Goal: Transaction & Acquisition: Obtain resource

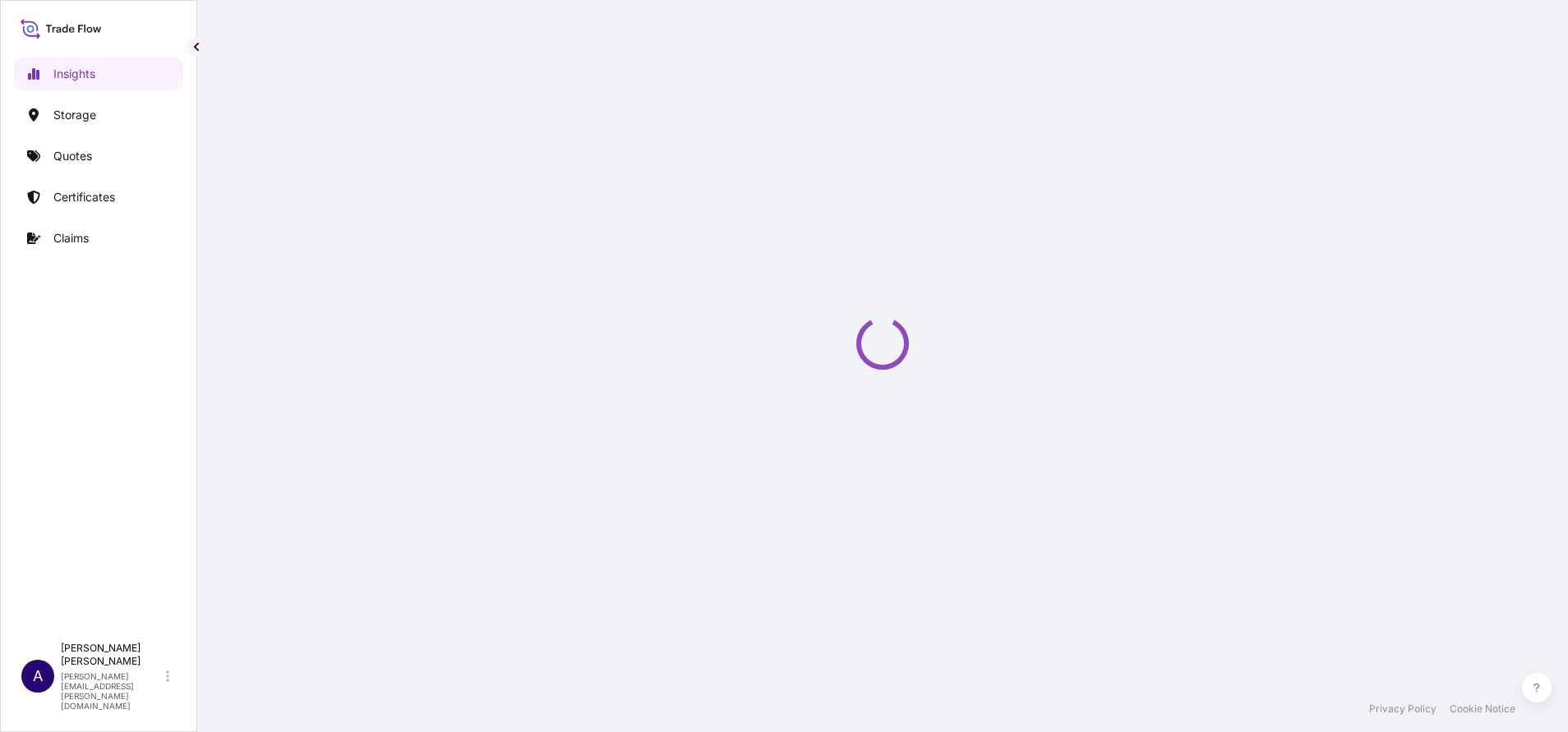
select select "2025"
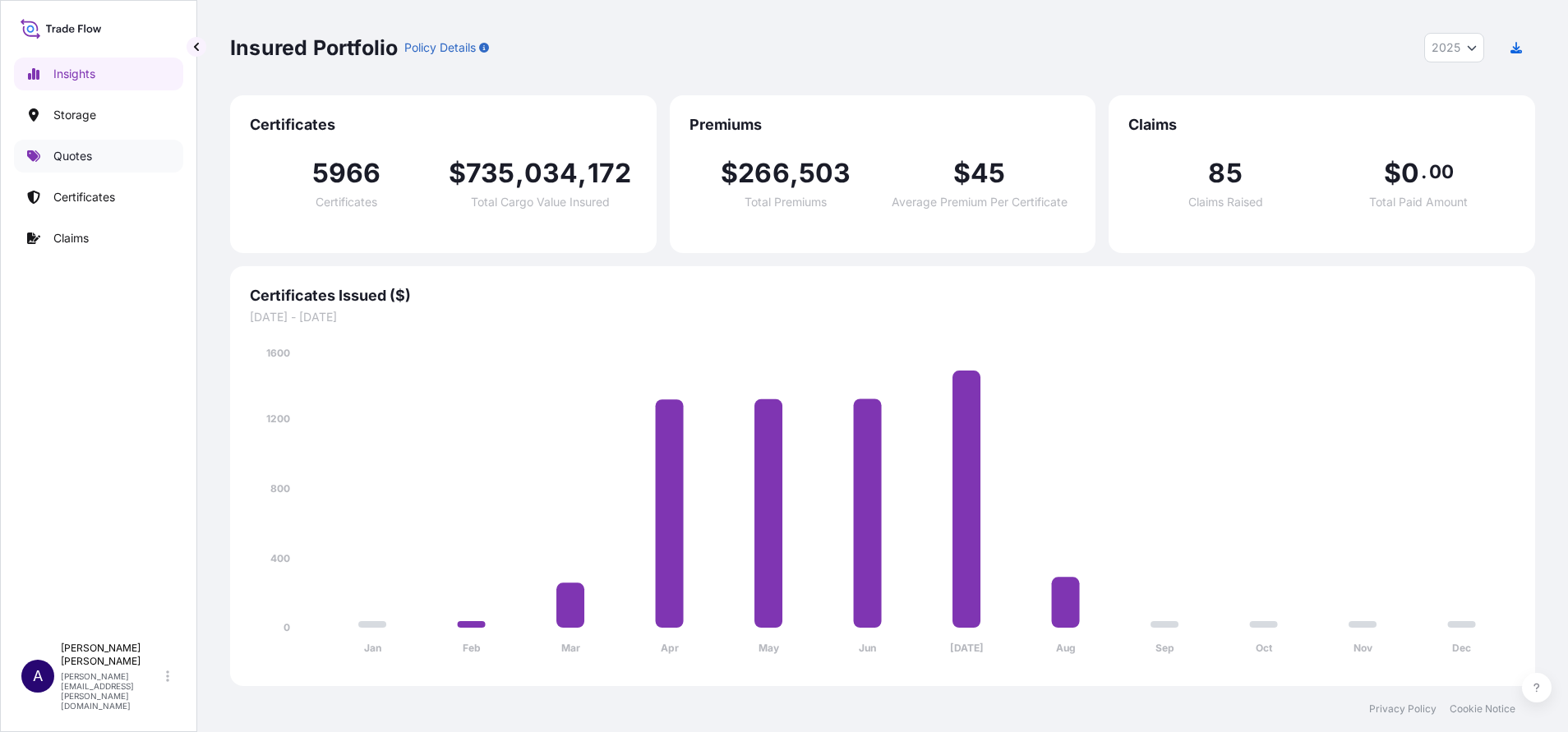
click at [89, 156] on p "Quotes" at bounding box center [73, 156] width 39 height 17
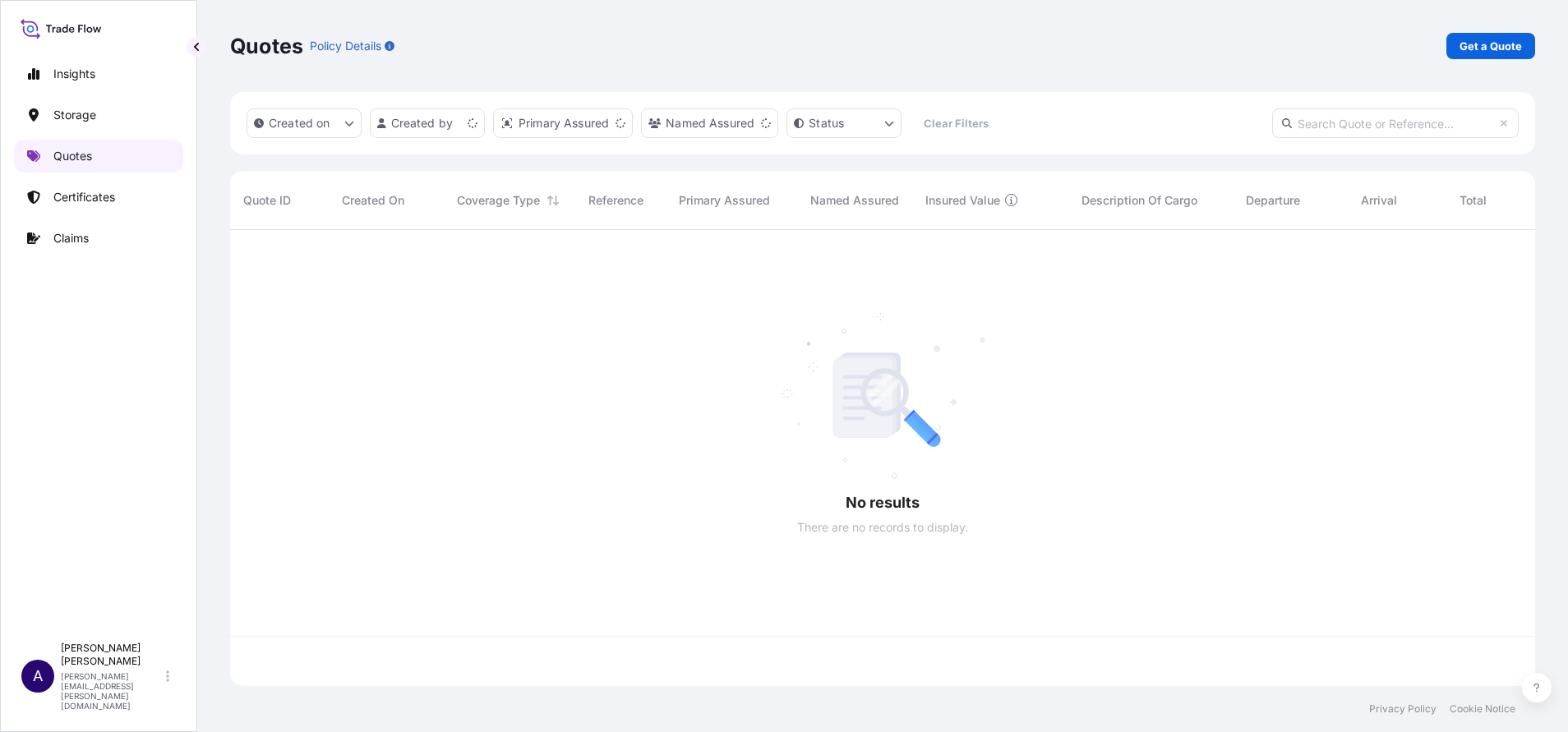
scroll to position [446, 1286]
click at [1484, 53] on p "Get a Quote" at bounding box center [1490, 46] width 63 height 17
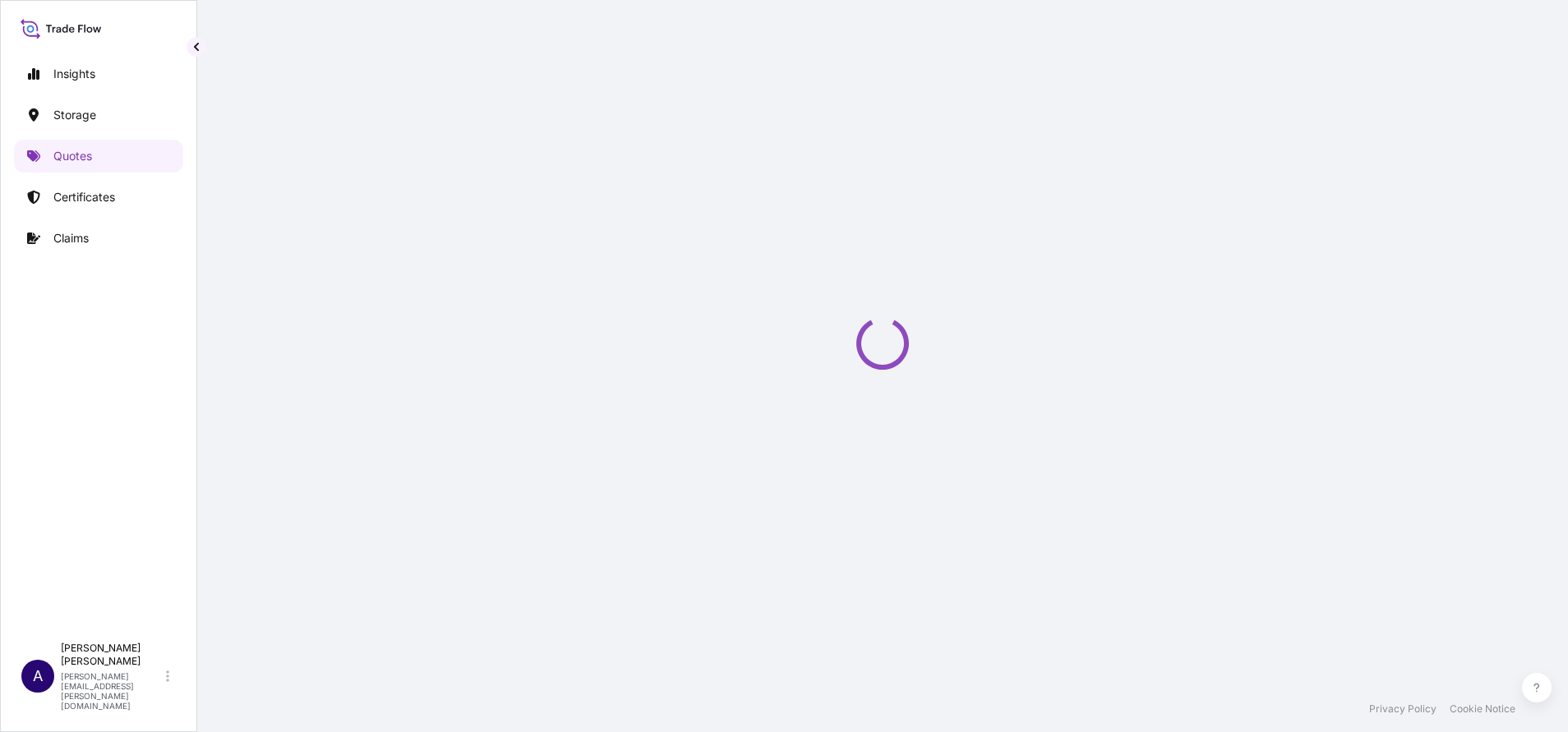
select select "Water"
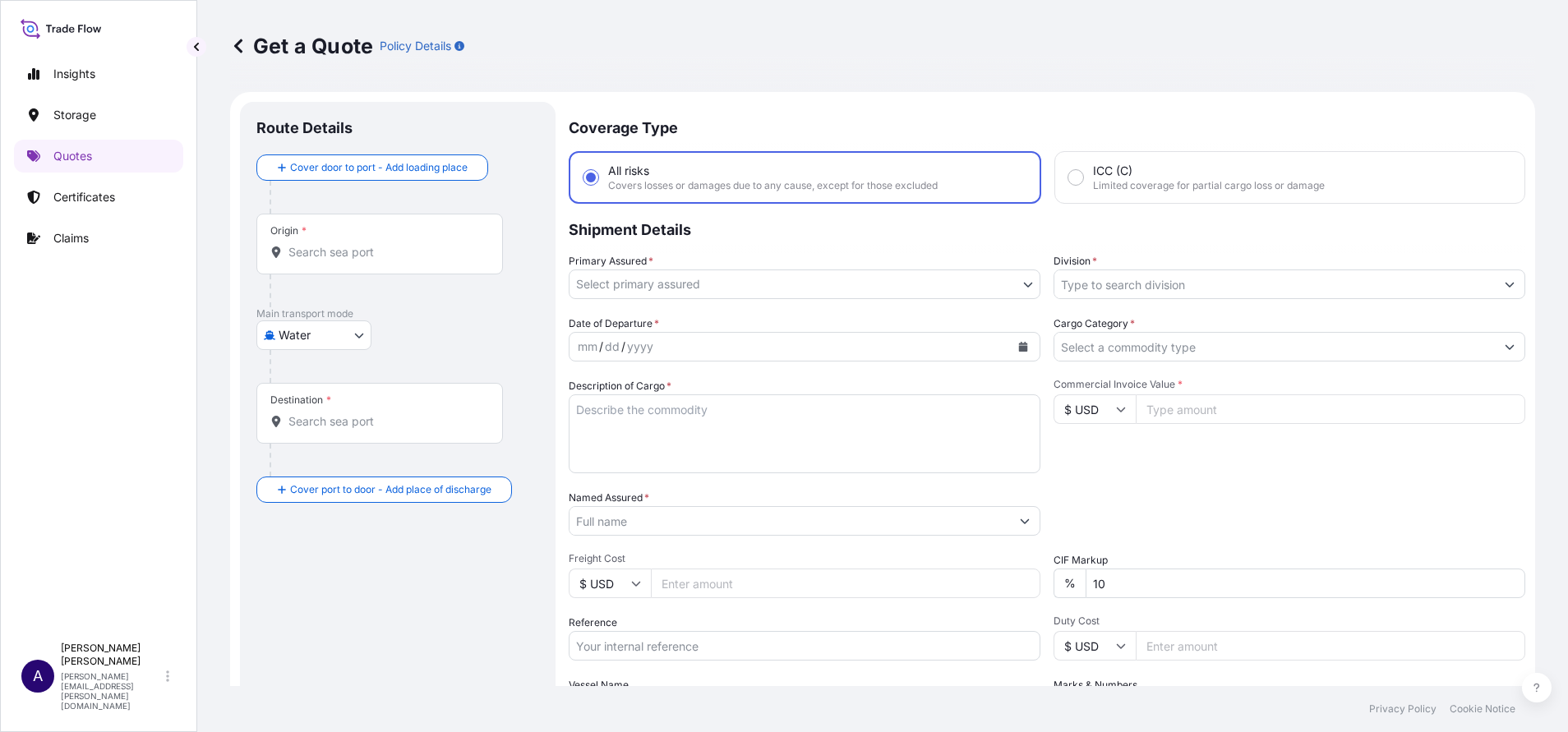
scroll to position [26, 0]
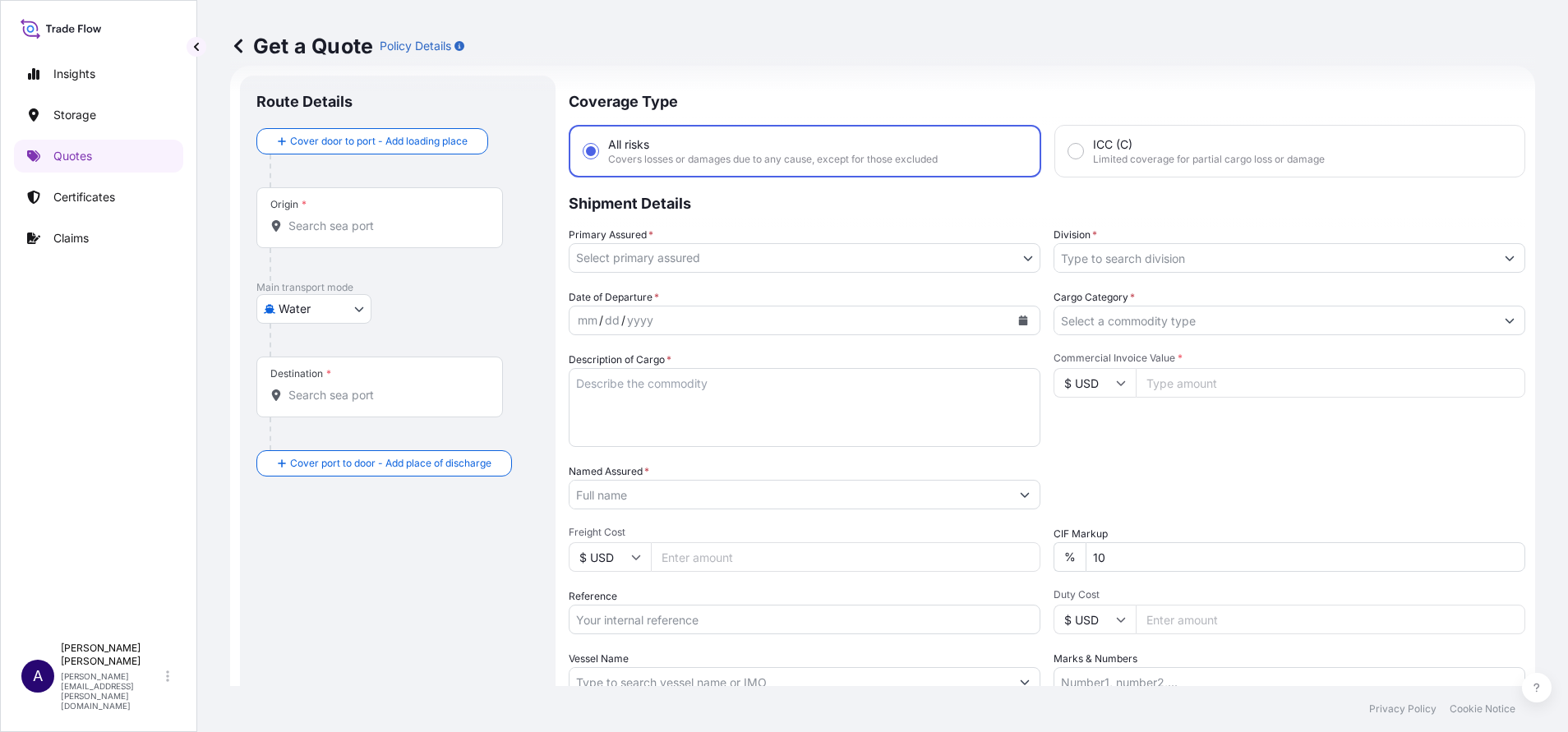
click at [300, 384] on div "Destination *" at bounding box center [380, 387] width 247 height 61
click at [300, 387] on input "Destination *" at bounding box center [385, 395] width 194 height 17
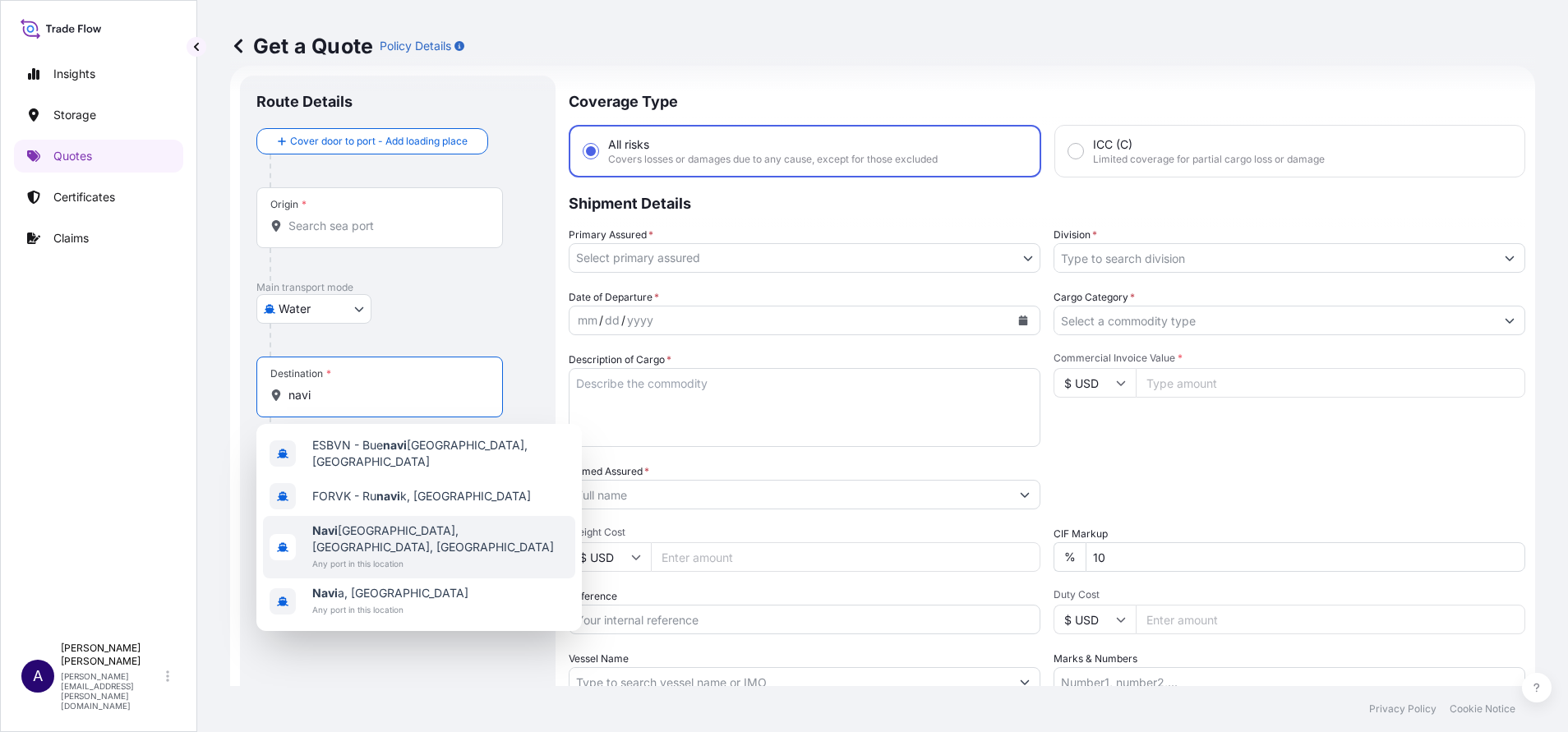
click at [384, 525] on span "Navi [GEOGRAPHIC_DATA], [GEOGRAPHIC_DATA], [GEOGRAPHIC_DATA]" at bounding box center [440, 538] width 256 height 33
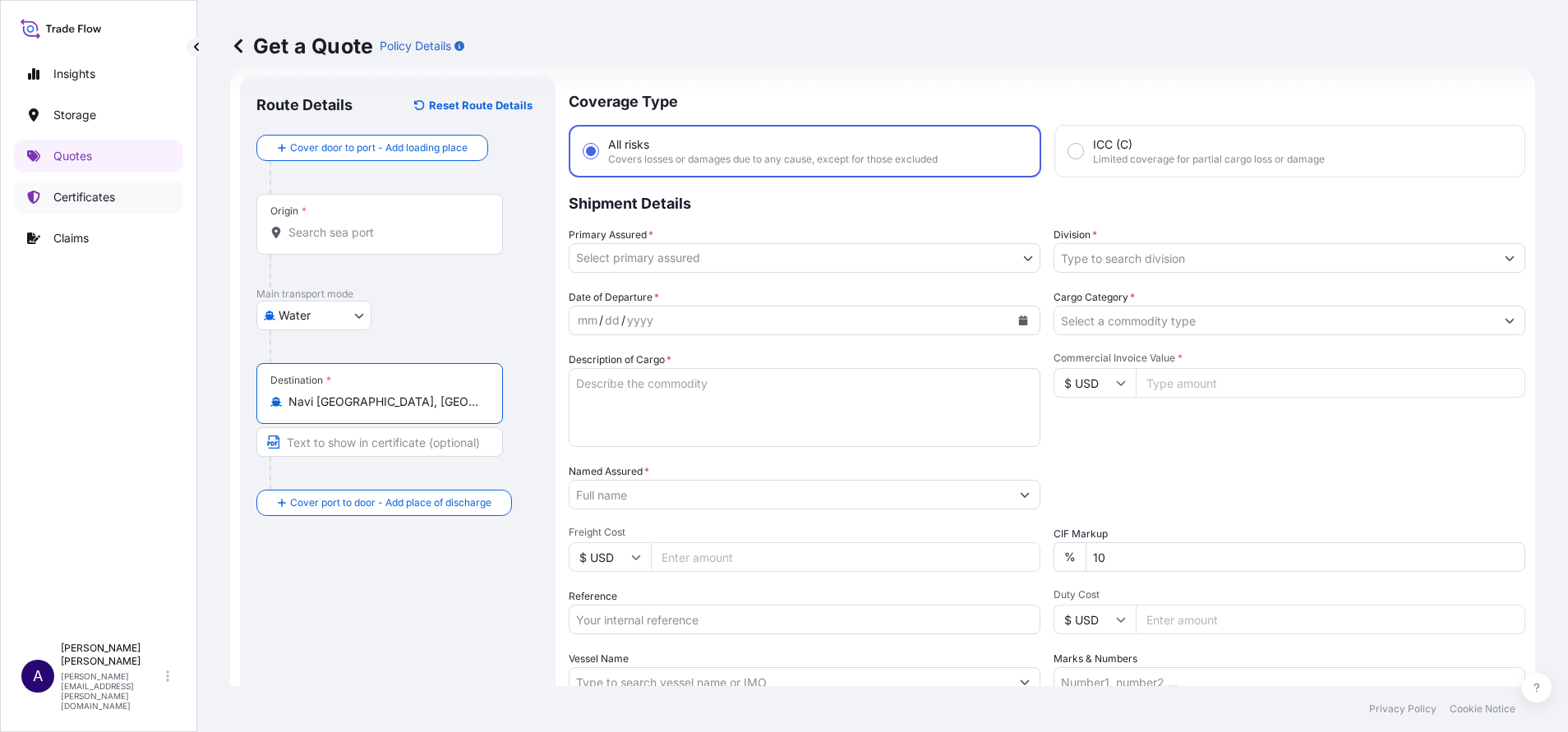
type input "Navi [GEOGRAPHIC_DATA], [GEOGRAPHIC_DATA], [GEOGRAPHIC_DATA]"
click at [94, 196] on p "Certificates" at bounding box center [85, 196] width 62 height 17
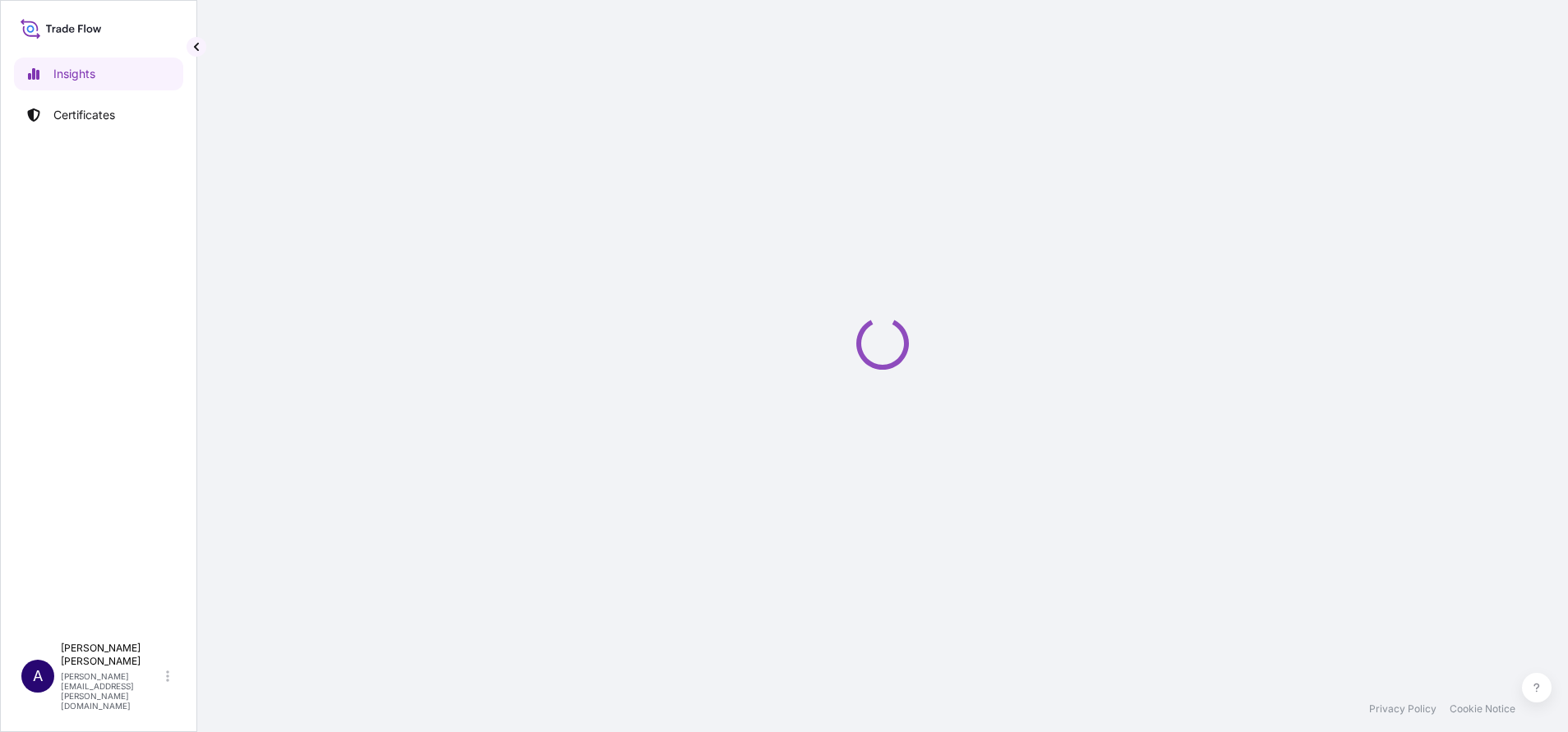
select select "2025"
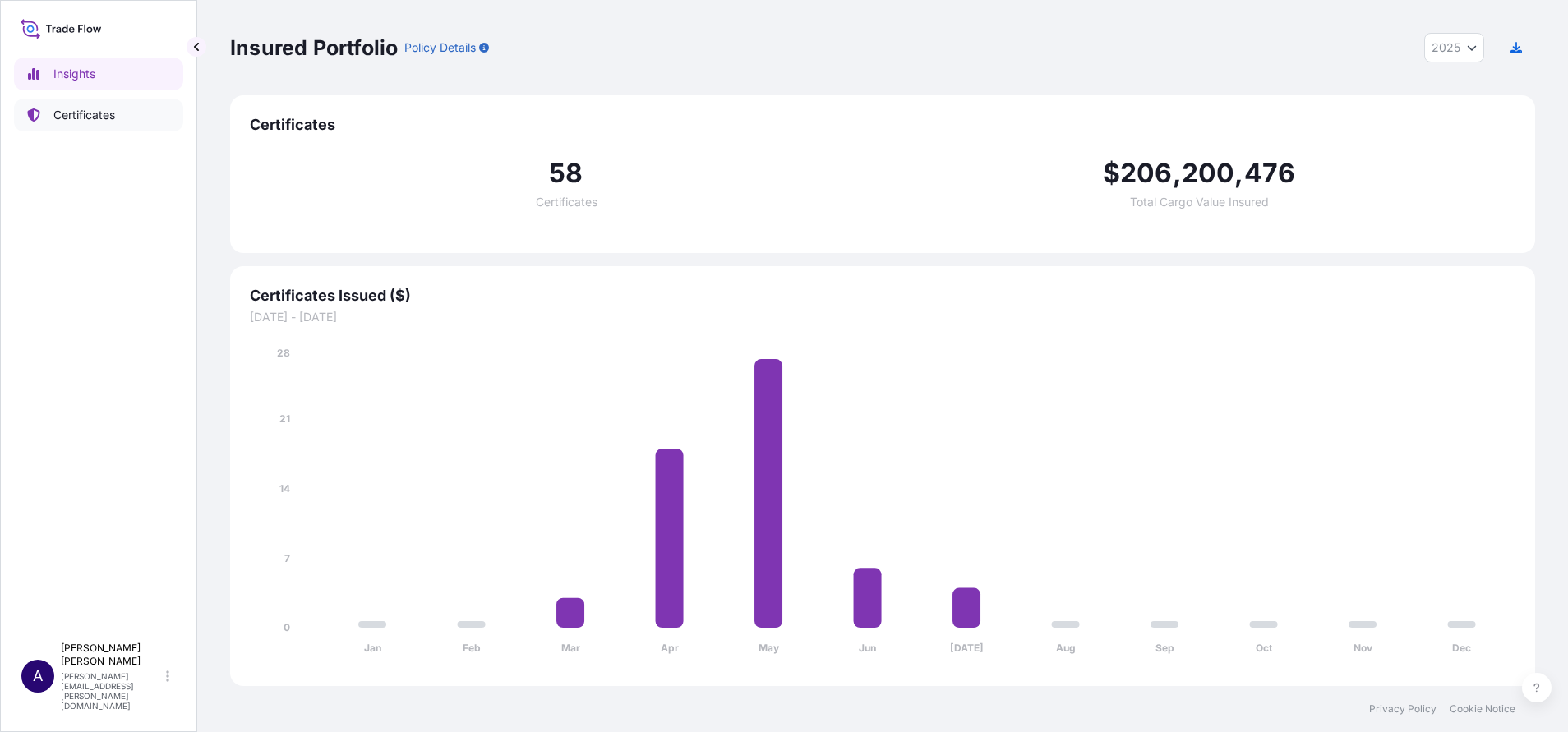
click at [73, 115] on p "Certificates" at bounding box center [85, 115] width 62 height 17
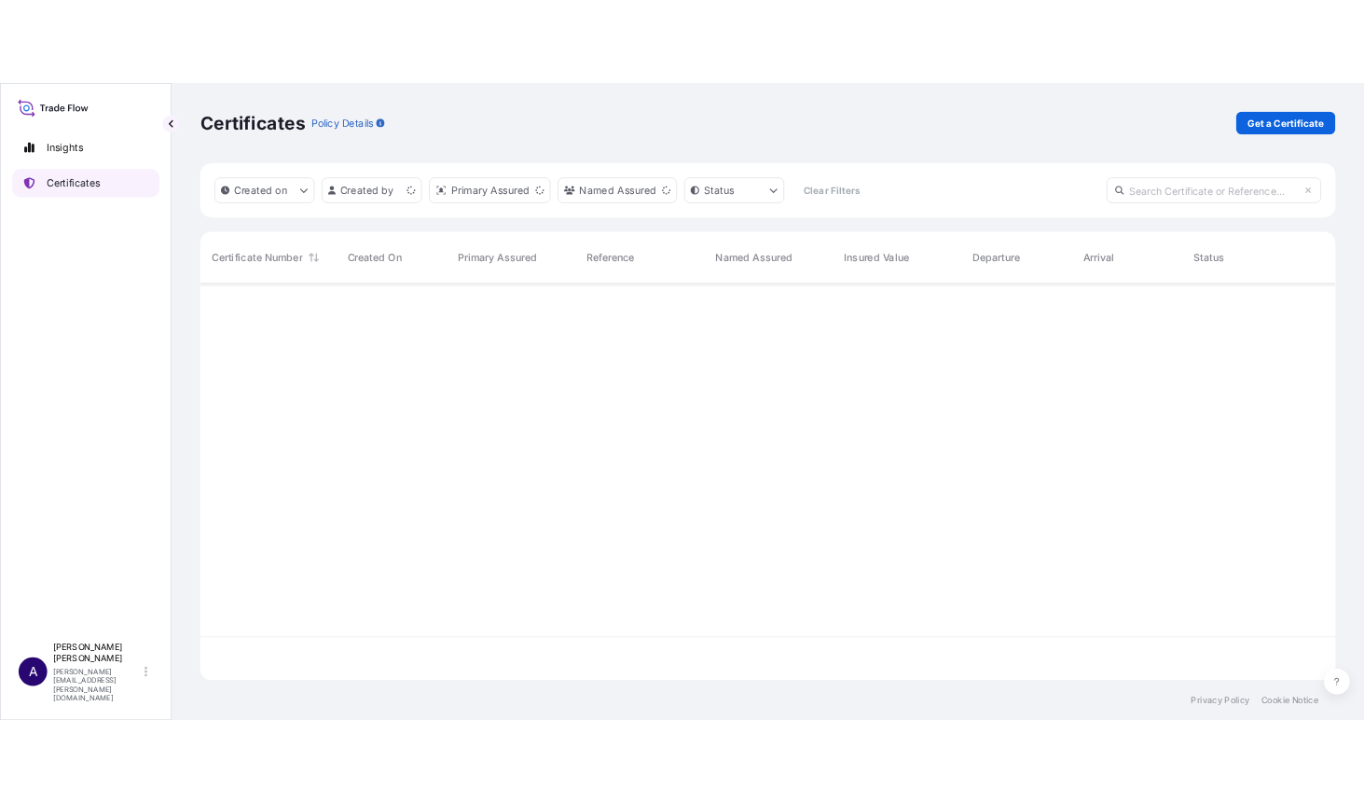
scroll to position [506, 1459]
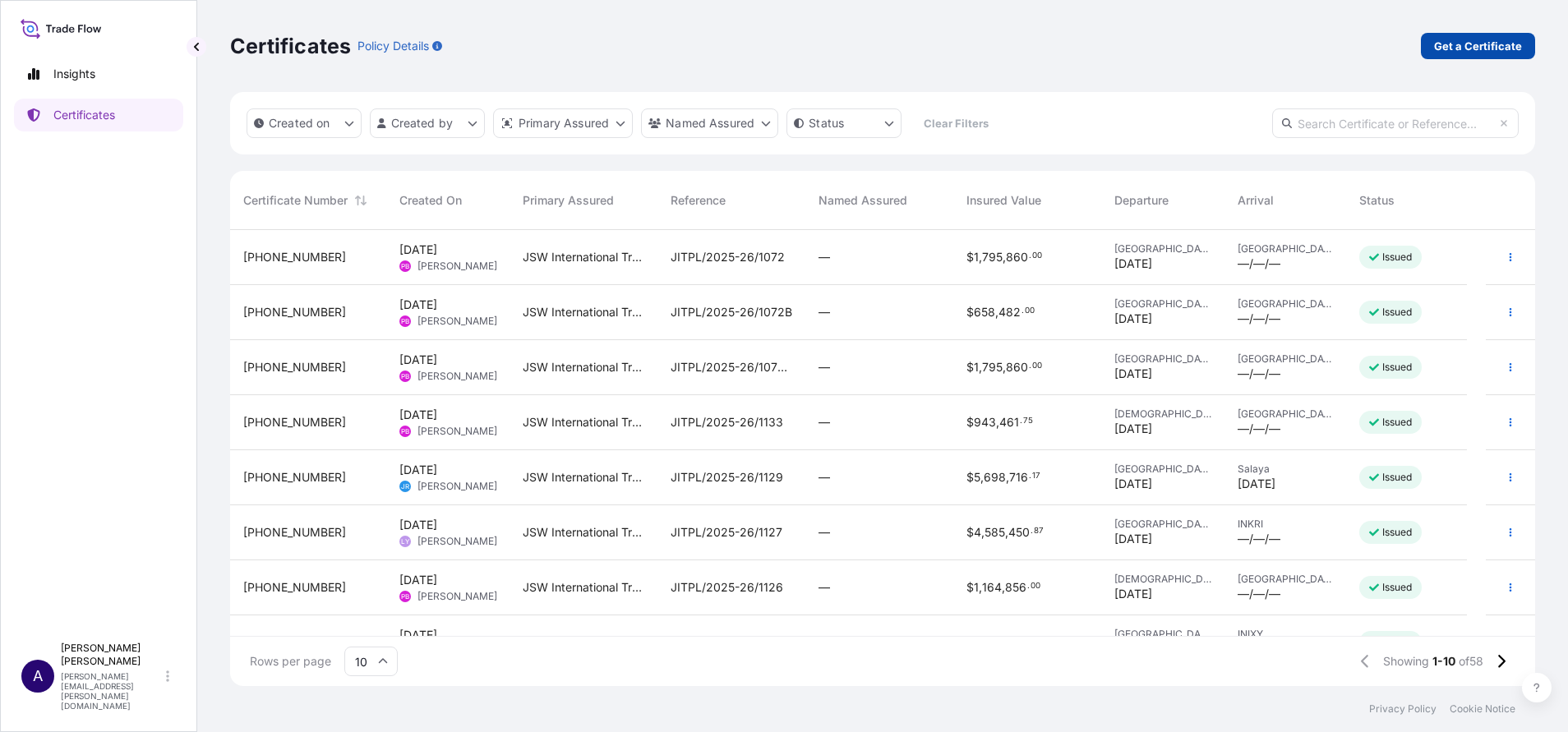
click at [1474, 46] on p "Get a Certificate" at bounding box center [1478, 46] width 88 height 17
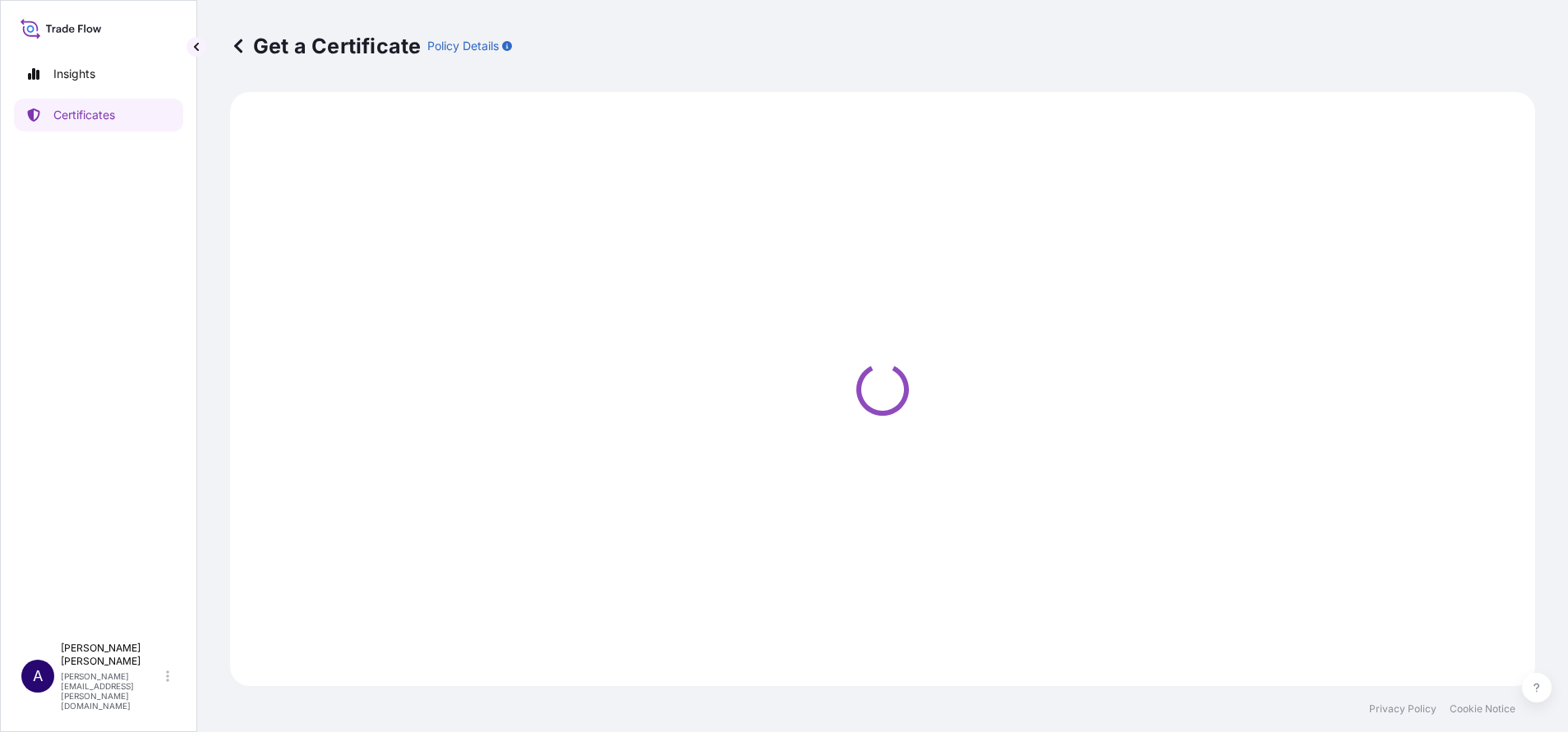
select select "Sea"
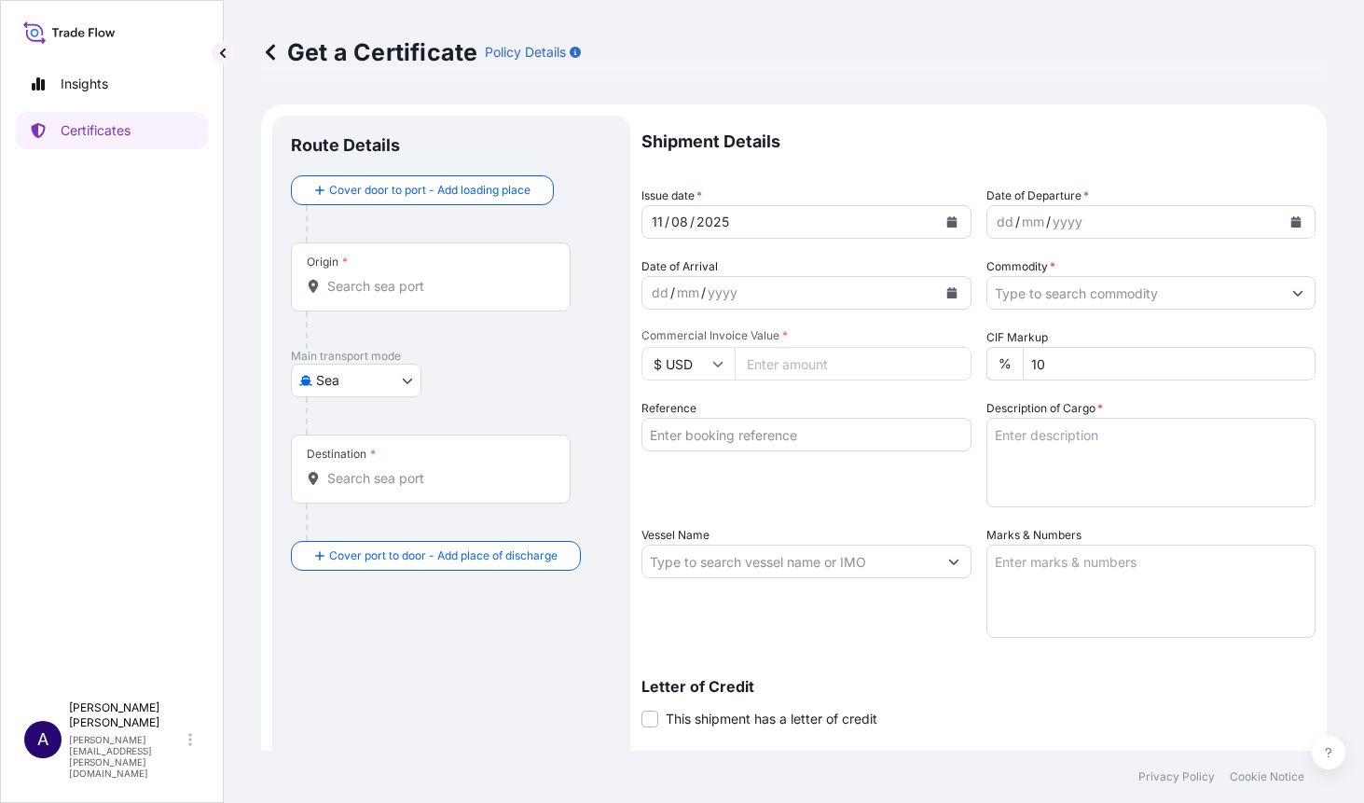
click at [1293, 294] on icon "Show suggestions" at bounding box center [1298, 294] width 10 height 6
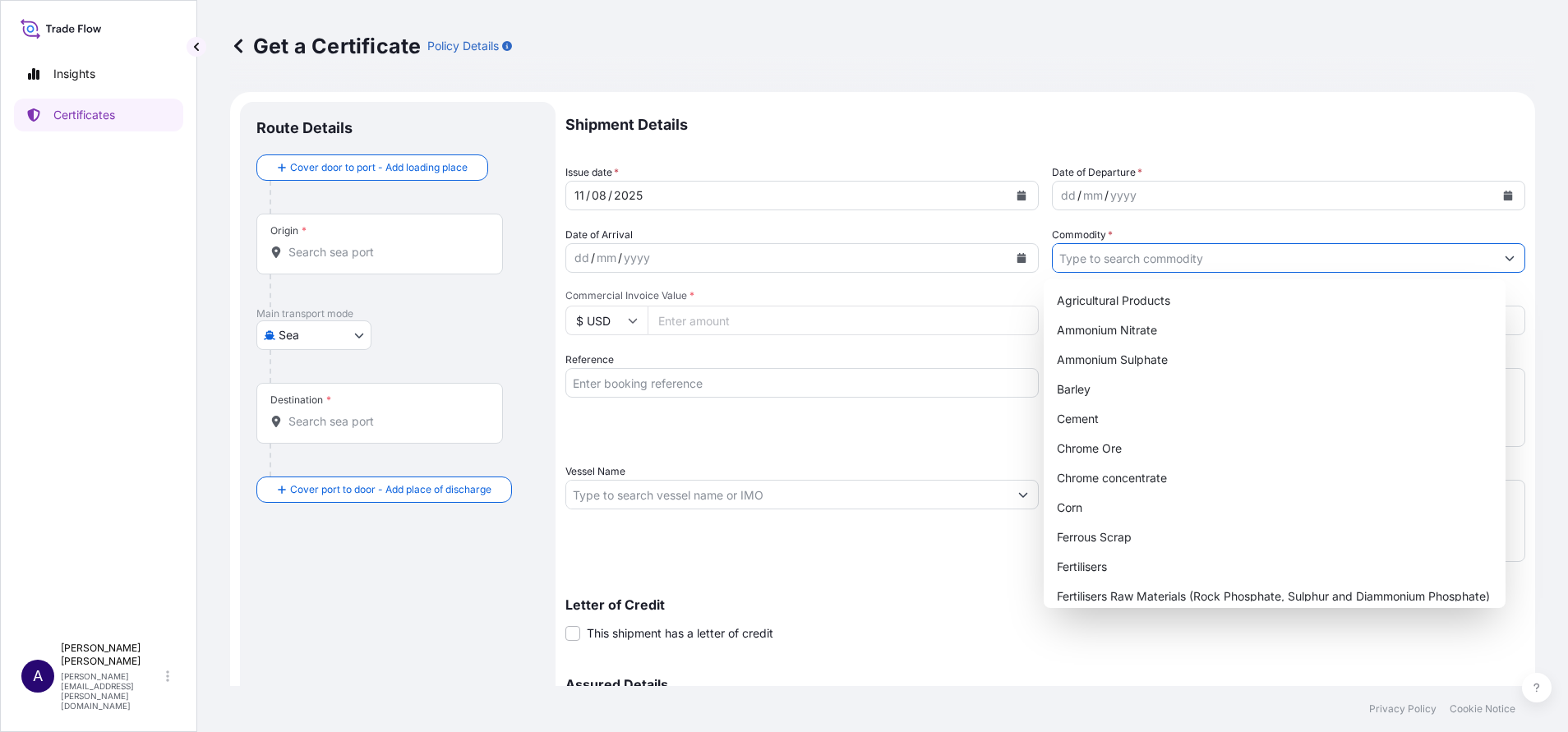
scroll to position [749, 0]
